Goal: Check status: Check status

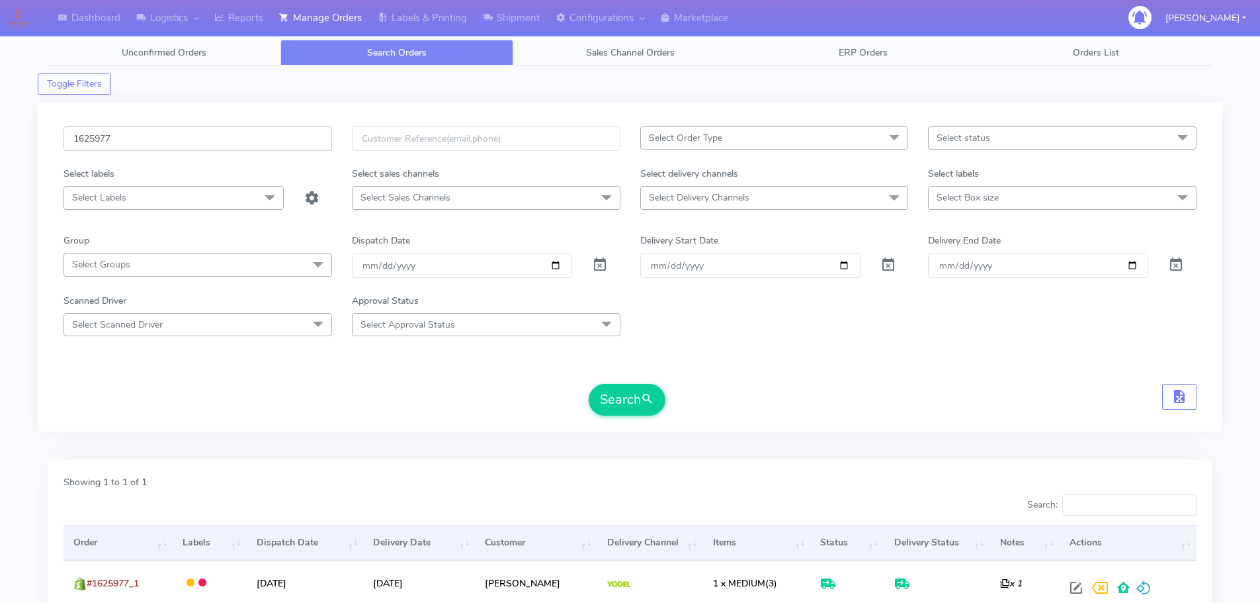
click at [291, 136] on input "1625977" at bounding box center [198, 138] width 269 height 24
paste input "19404"
click at [589, 384] on button "Search" at bounding box center [627, 400] width 77 height 32
click at [250, 134] on input "1619404" at bounding box center [198, 138] width 269 height 24
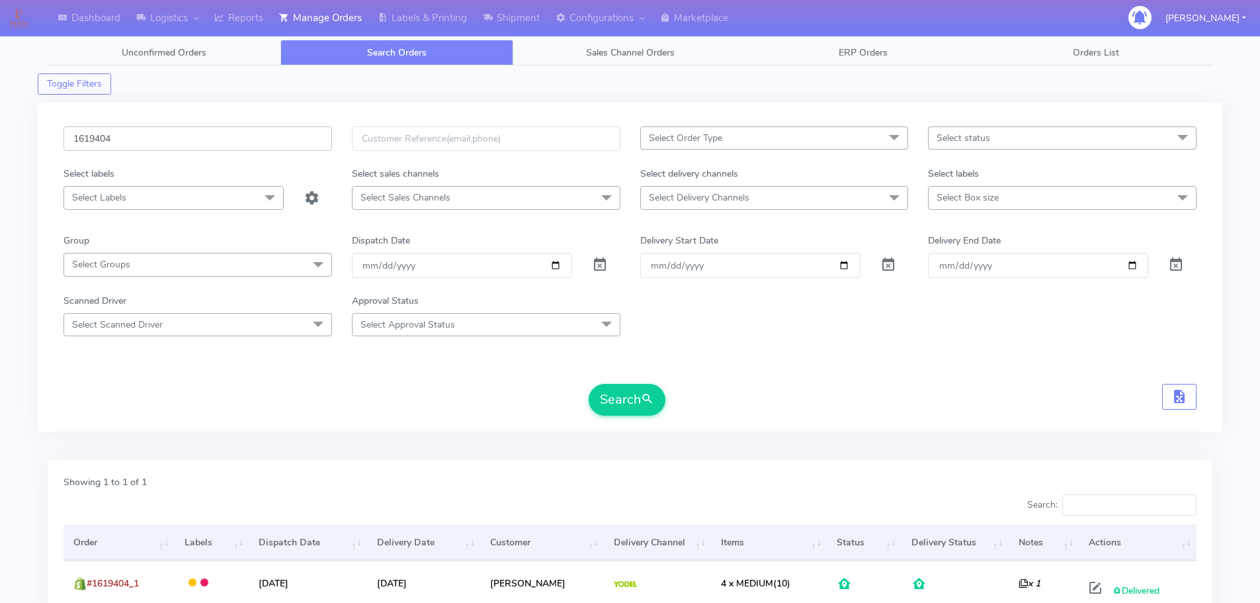
click at [250, 134] on input "1619404" at bounding box center [198, 138] width 269 height 24
paste input "21732"
click at [589, 384] on button "Search" at bounding box center [627, 400] width 77 height 32
click at [271, 141] on input "1621732" at bounding box center [198, 138] width 269 height 24
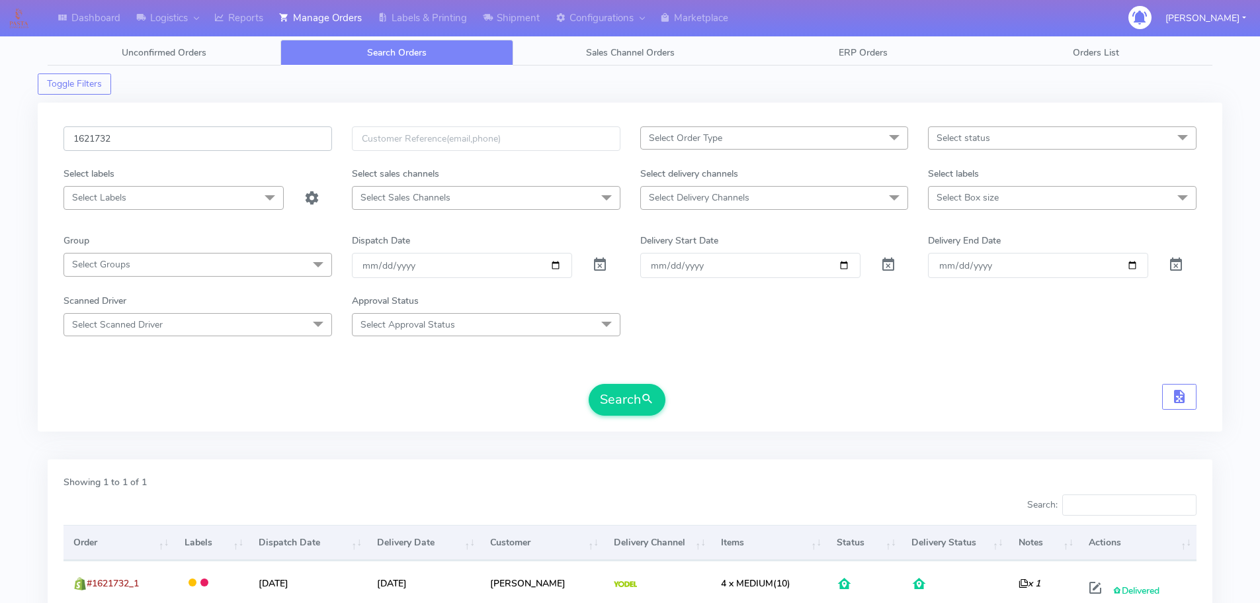
paste input "0858"
type input "1620858"
click at [589, 384] on button "Search" at bounding box center [627, 400] width 77 height 32
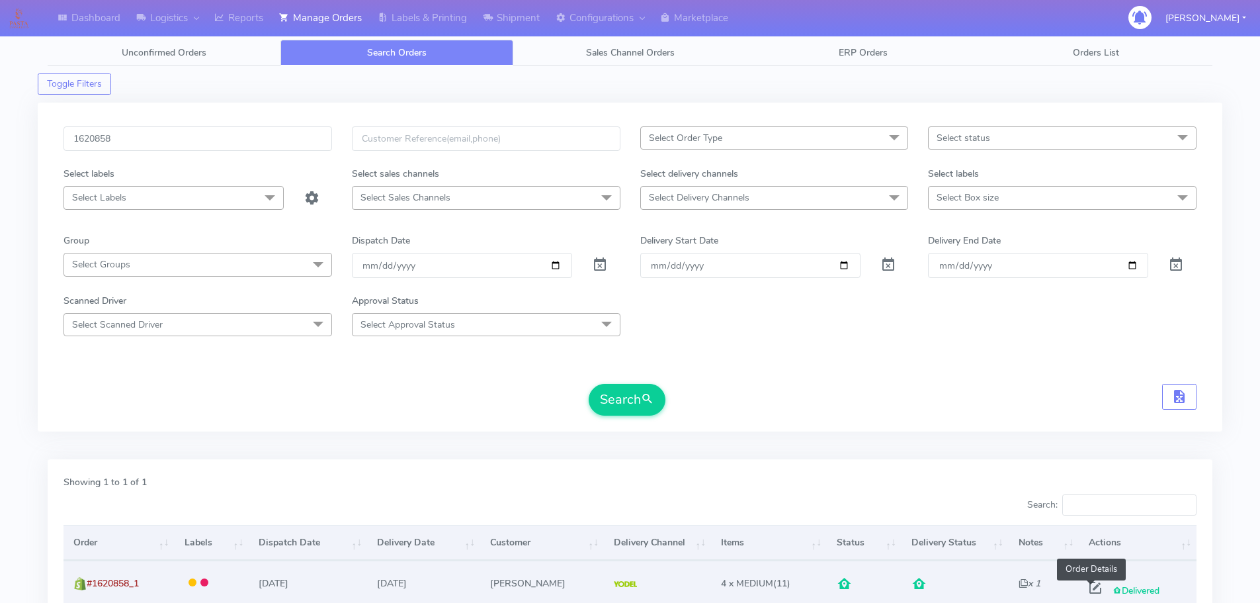
click at [1084, 586] on span at bounding box center [1096, 590] width 24 height 13
select select "5"
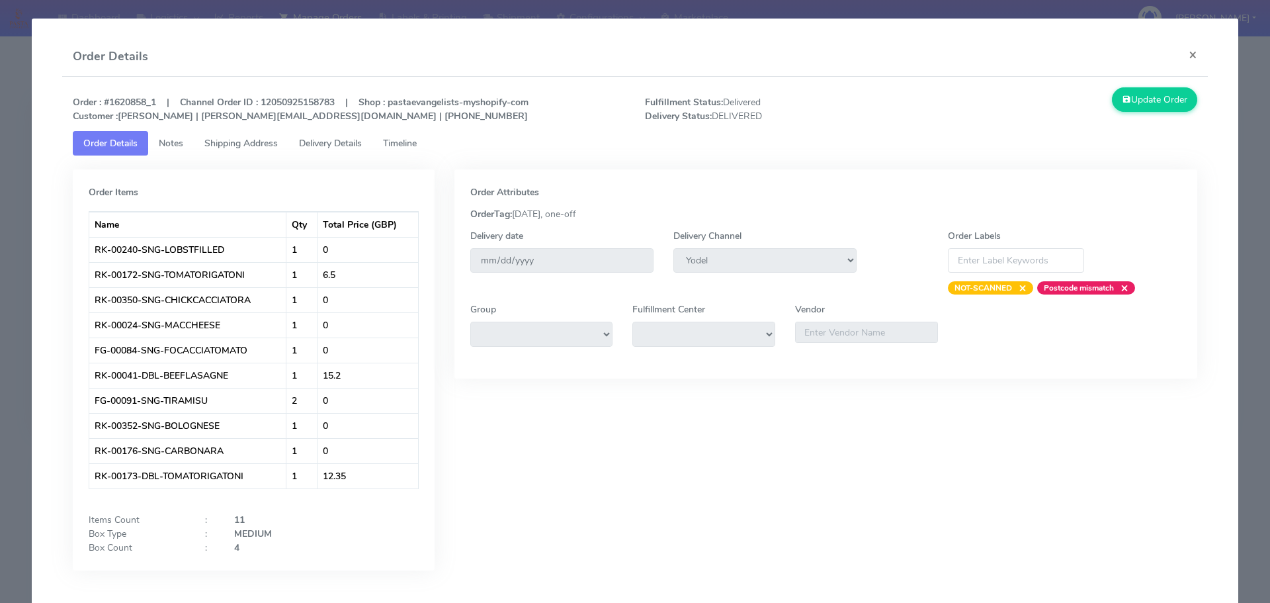
click at [347, 159] on tab "Order Items Name Qty Total Price (GBP) RK-00240-SNG-LOBSTFILLED 1 0 RK-00172-SN…" at bounding box center [635, 372] width 1125 height 435
click at [343, 156] on tab "Order Items Name Qty Total Price (GBP) RK-00240-SNG-LOBSTFILLED 1 0 RK-00172-SN…" at bounding box center [635, 372] width 1125 height 435
click at [325, 145] on span "Delivery Details" at bounding box center [330, 143] width 63 height 13
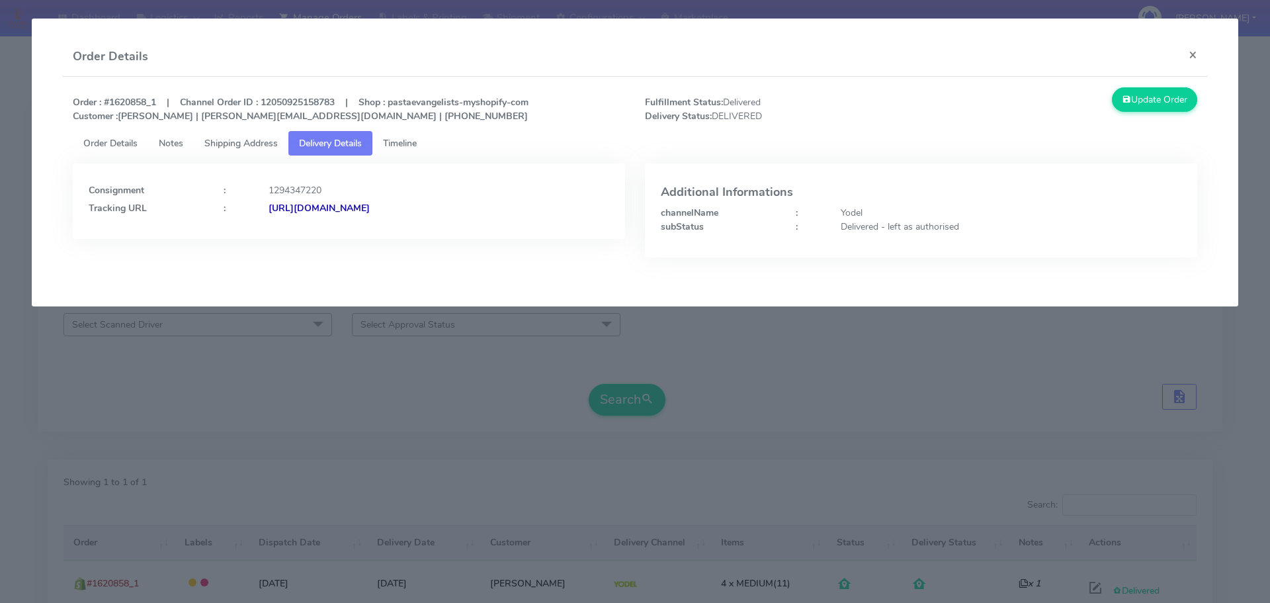
drag, startPoint x: 507, startPoint y: 224, endPoint x: 412, endPoint y: 235, distance: 95.8
click at [412, 235] on div "Consignment : 1294347220 Tracking URL : [URL][DOMAIN_NAME]" at bounding box center [349, 200] width 552 height 75
copy strong "JJD0002249960896014"
drag, startPoint x: 156, startPoint y: 404, endPoint x: 173, endPoint y: 381, distance: 28.8
click at [159, 400] on modal-container "Order Details × Order : #1620858_1 | Channel Order ID : 12050925158783 | Shop :…" at bounding box center [635, 301] width 1270 height 603
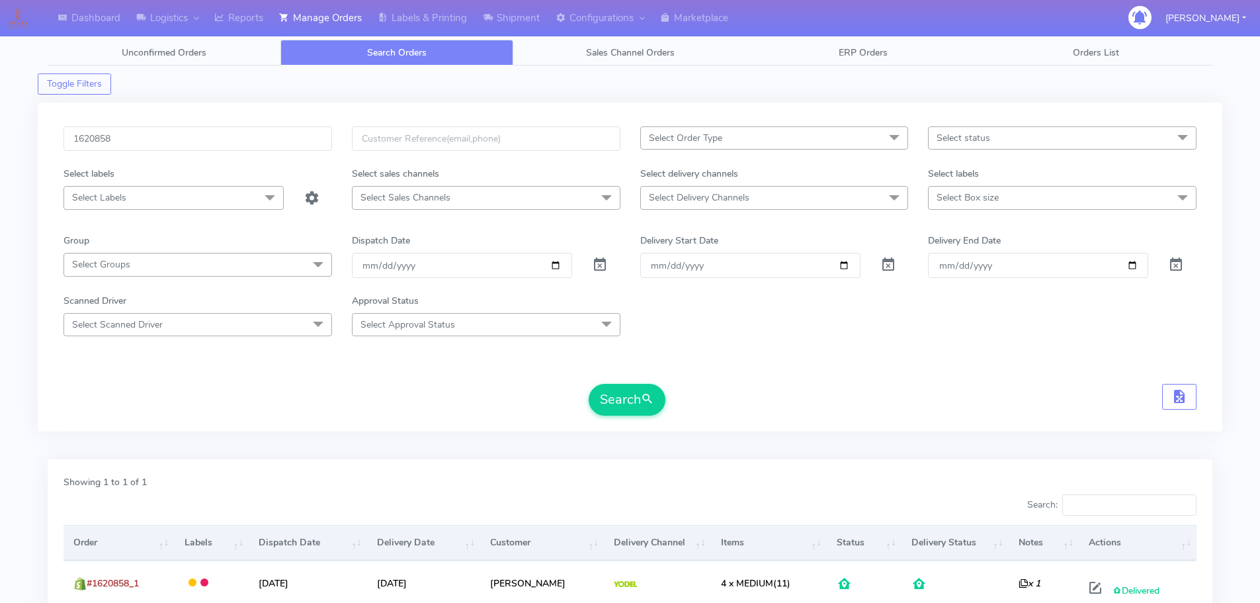
click at [253, 151] on div "1620858" at bounding box center [198, 146] width 288 height 40
click at [251, 142] on input "1620858" at bounding box center [198, 138] width 269 height 24
paste input "18047"
click at [589, 384] on button "Search" at bounding box center [627, 400] width 77 height 32
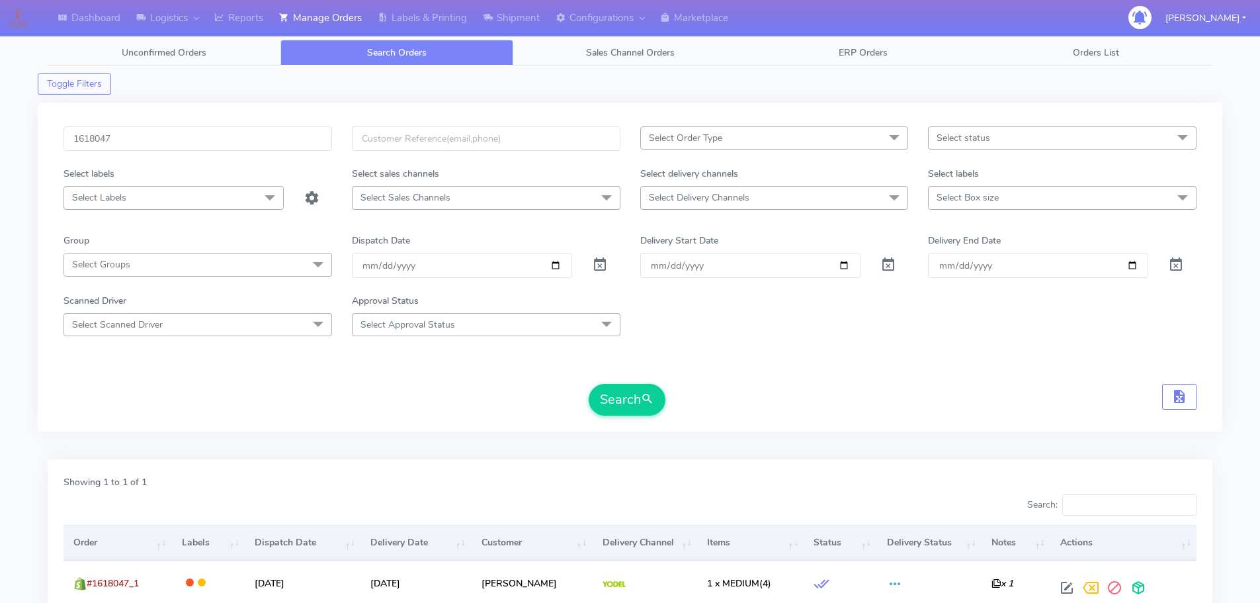
click at [246, 125] on div "1618047 Select Order Type Select All MEALS ATAVI One Off Pasta Club Gift Kit Ev…" at bounding box center [630, 267] width 1185 height 329
click at [245, 133] on input "1618047" at bounding box center [198, 138] width 269 height 24
paste input "9964"
type input "1619964"
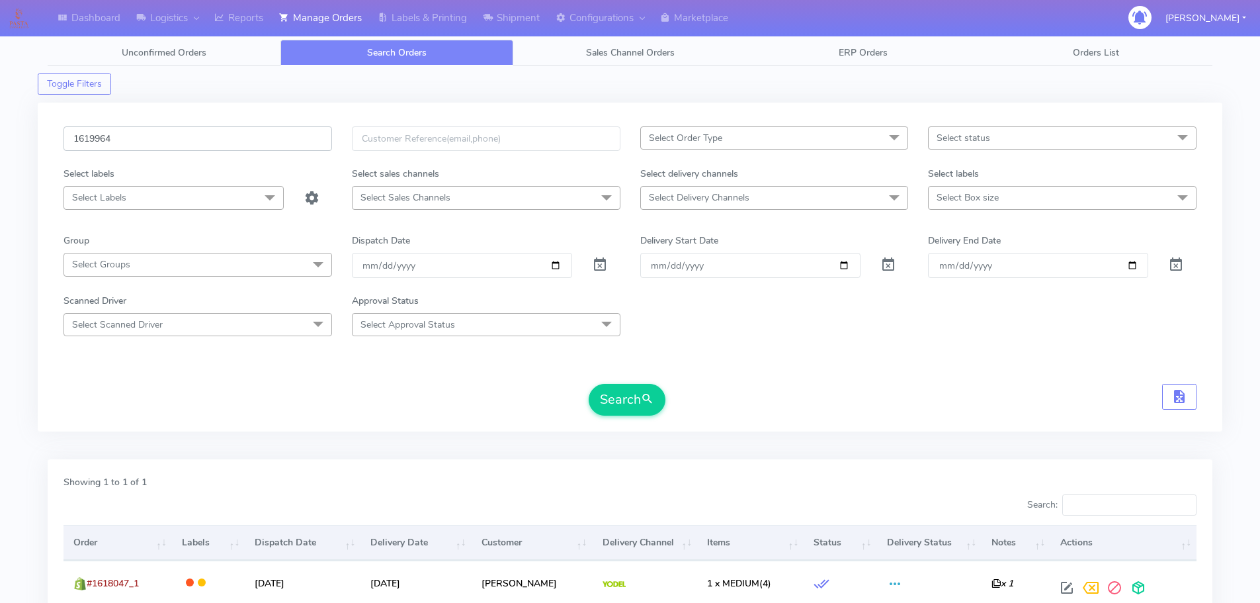
click at [589, 384] on button "Search" at bounding box center [627, 400] width 77 height 32
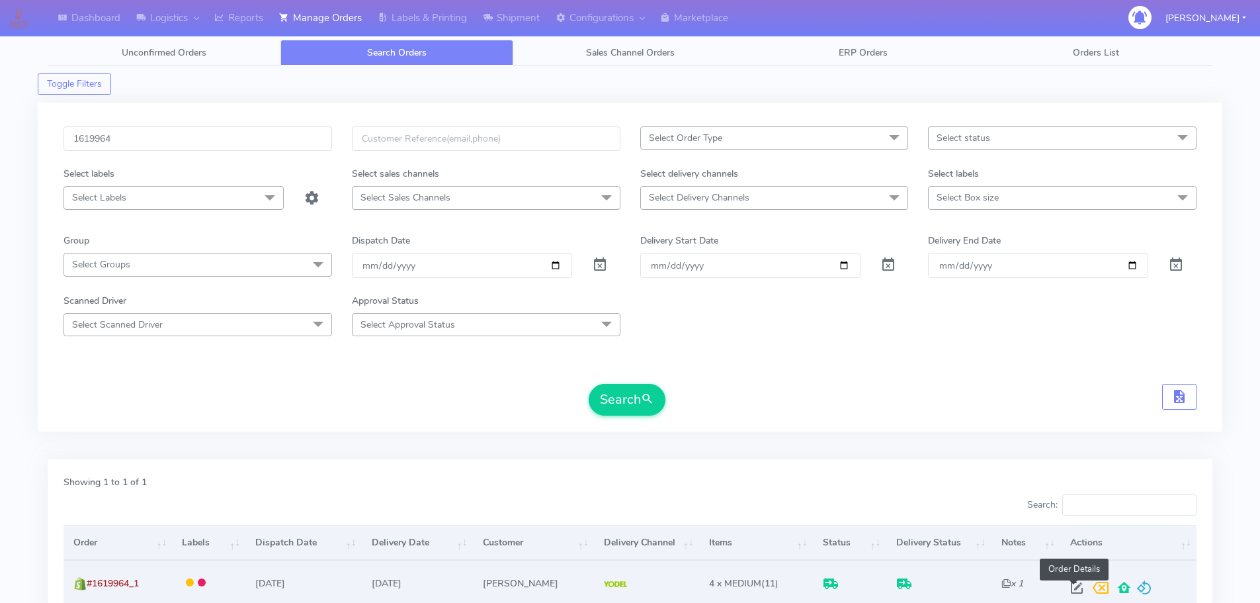
click at [1067, 585] on span at bounding box center [1077, 590] width 24 height 13
select select "5"
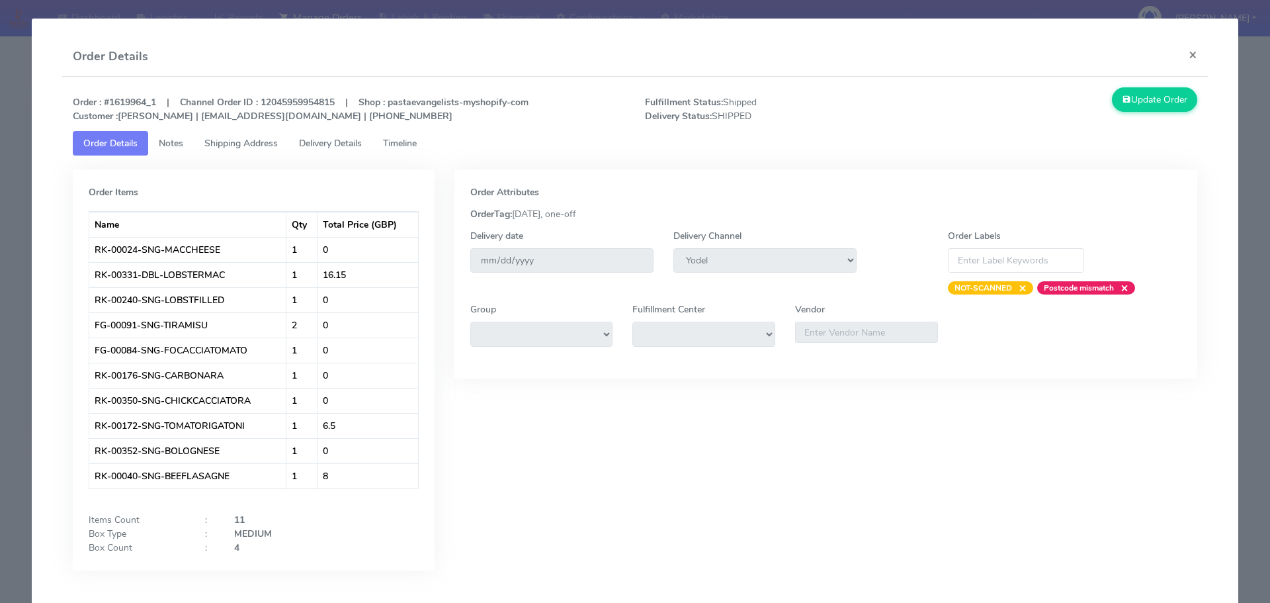
click at [351, 140] on span "Delivery Details" at bounding box center [330, 143] width 63 height 13
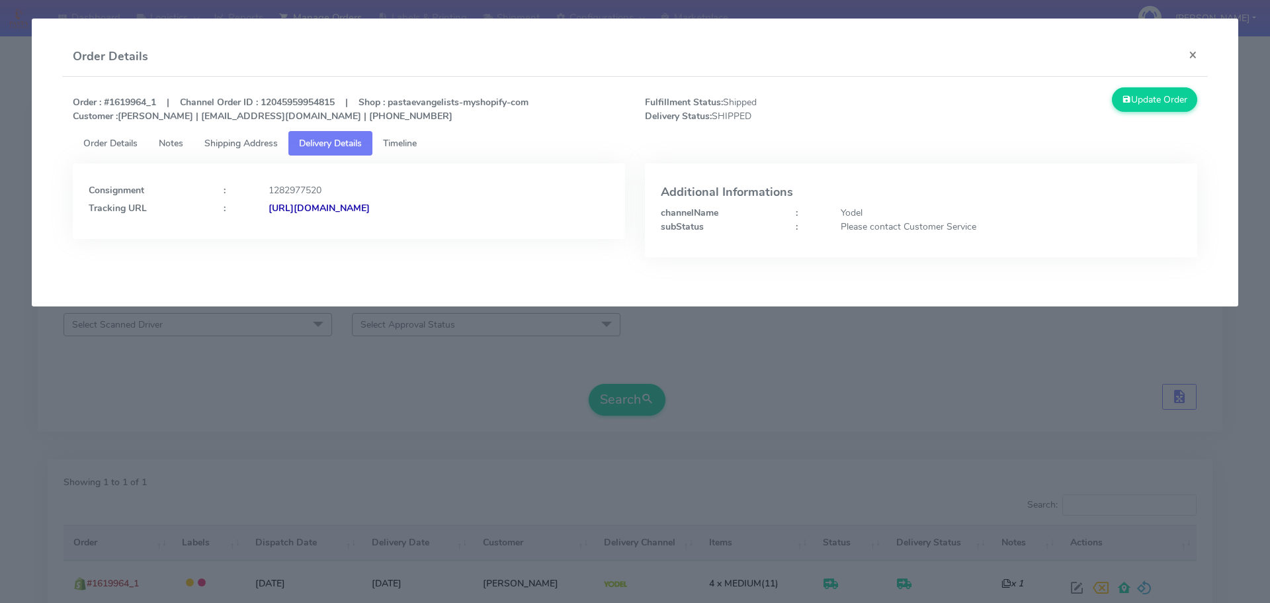
click at [472, 449] on modal-container "Order Details × Order : #1619964_1 | Channel Order ID : 12045959954815 | Shop :…" at bounding box center [635, 301] width 1270 height 603
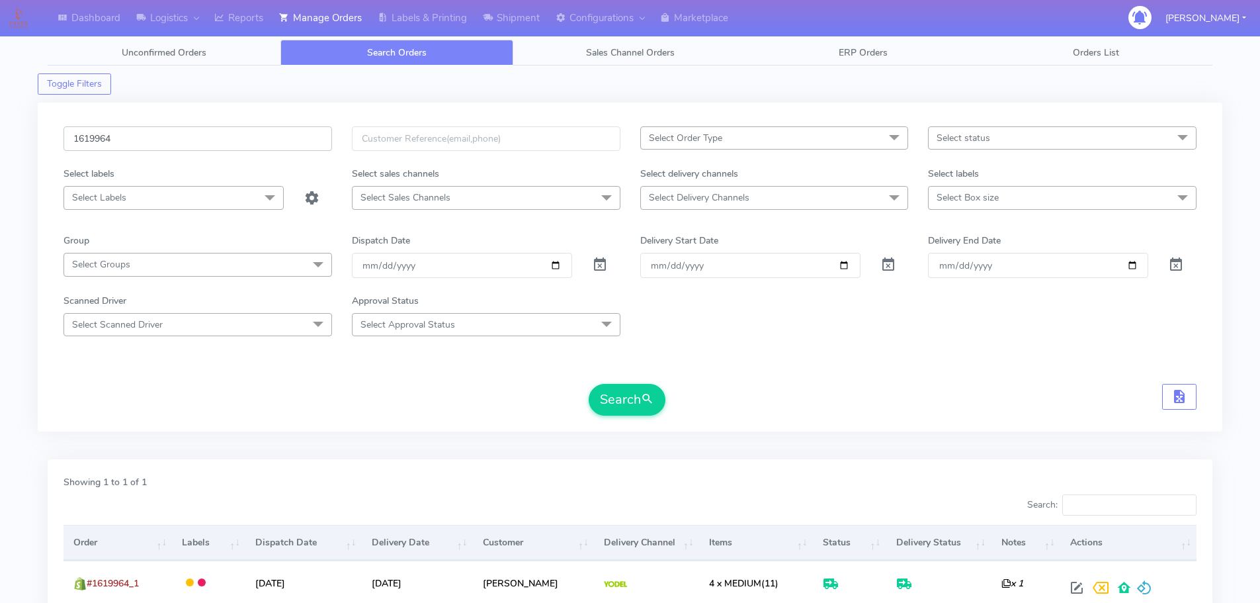
click at [216, 147] on input "1619964" at bounding box center [198, 138] width 269 height 24
click at [216, 146] on input "1619964" at bounding box center [198, 138] width 269 height 24
paste input "21797"
type input "1621797"
click at [589, 384] on button "Search" at bounding box center [627, 400] width 77 height 32
